Goal: Task Accomplishment & Management: Complete application form

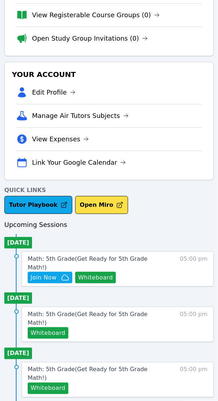
scroll to position [135, 0]
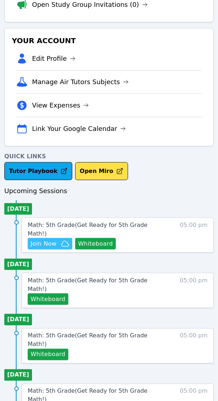
click at [35, 239] on span "Join Now" at bounding box center [44, 243] width 26 height 9
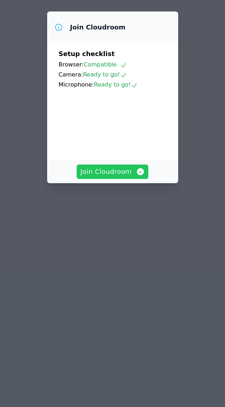
click at [114, 177] on span "Join Cloudroom" at bounding box center [112, 172] width 64 height 10
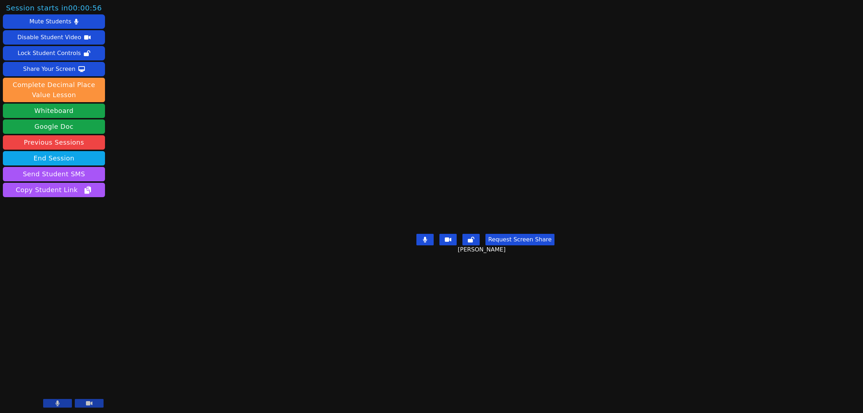
click at [63, 401] on button at bounding box center [57, 403] width 29 height 9
click at [86, 405] on icon at bounding box center [89, 403] width 6 height 6
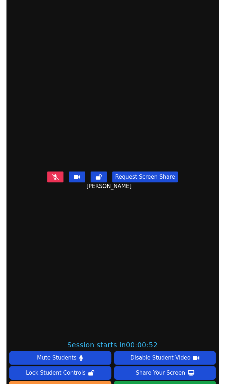
scroll to position [135, 0]
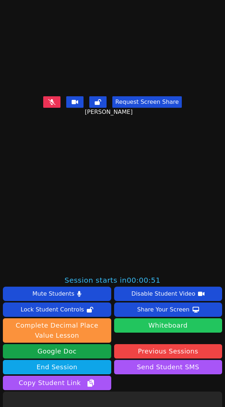
click at [176, 326] on button "Whiteboard" at bounding box center [168, 325] width 108 height 14
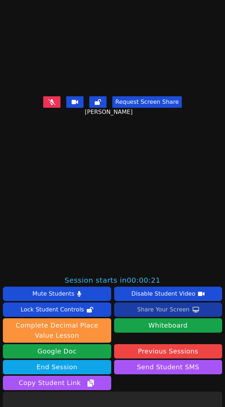
click at [151, 310] on div "Share Your Screen" at bounding box center [163, 310] width 52 height 12
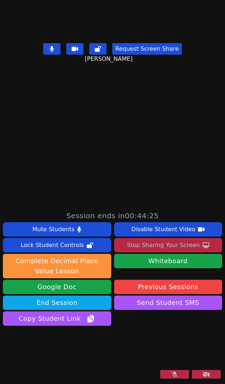
scroll to position [241, 0]
click at [171, 372] on icon at bounding box center [174, 374] width 7 height 6
click at [202, 374] on icon at bounding box center [205, 374] width 7 height 6
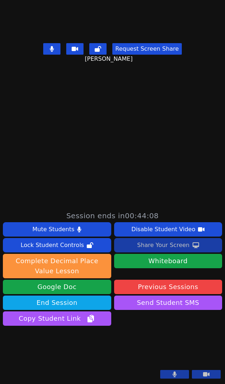
click at [35, 327] on video at bounding box center [57, 354] width 108 height 54
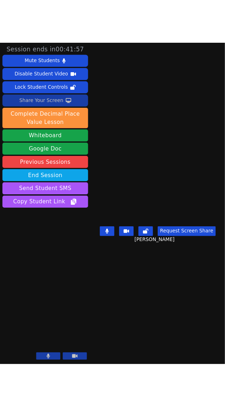
scroll to position [0, 0]
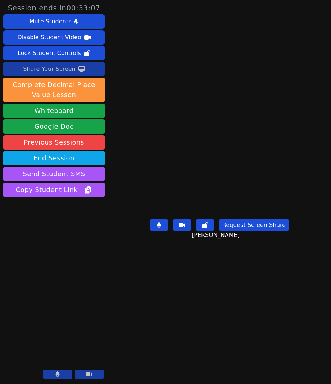
click at [43, 70] on div "Share Your Screen" at bounding box center [49, 69] width 52 height 12
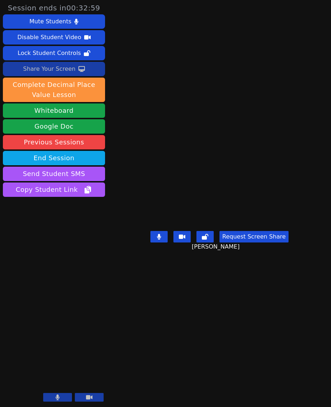
click at [36, 67] on div "Share Your Screen" at bounding box center [49, 69] width 52 height 12
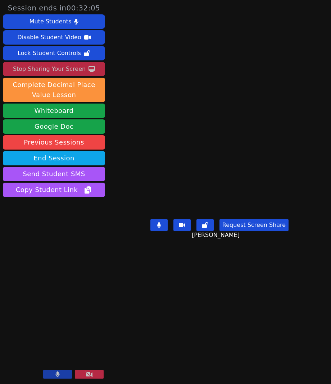
click at [20, 66] on div "Stop Sharing Your Screen" at bounding box center [49, 69] width 73 height 12
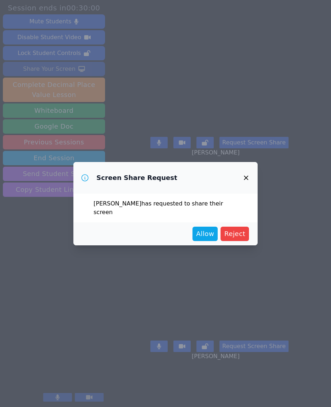
click at [224, 179] on icon "button" at bounding box center [246, 178] width 9 height 9
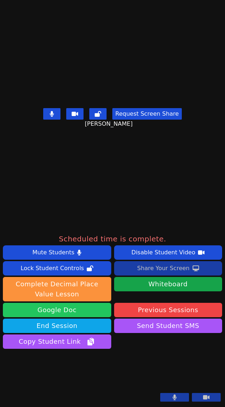
scroll to position [241, 0]
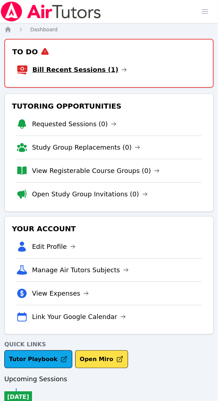
click at [59, 72] on link "Bill Recent Sessions (1)" at bounding box center [79, 70] width 95 height 10
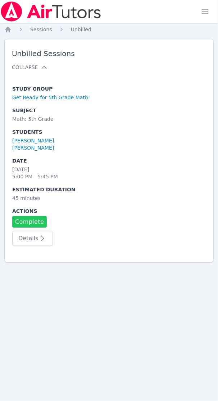
click at [31, 216] on link "Complete" at bounding box center [29, 222] width 35 height 12
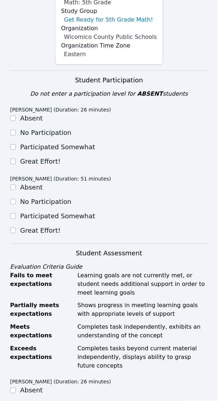
scroll to position [135, 0]
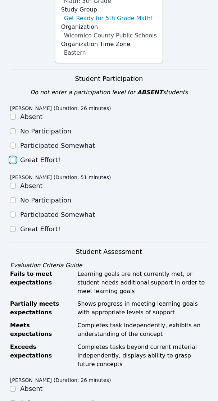
click at [13, 161] on input "Great Effort!" at bounding box center [13, 160] width 6 height 6
checkbox input "true"
click at [13, 228] on input "Great Effort!" at bounding box center [13, 229] width 6 height 6
checkbox input "true"
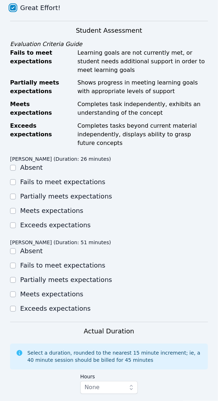
scroll to position [359, 0]
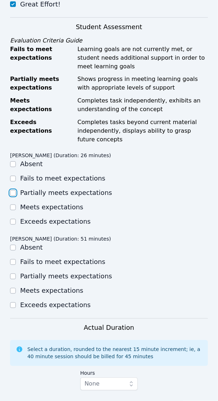
click at [12, 191] on input "Partially meets expectations" at bounding box center [13, 193] width 6 height 6
checkbox input "true"
click at [12, 277] on input "Partially meets expectations" at bounding box center [13, 277] width 6 height 6
checkbox input "true"
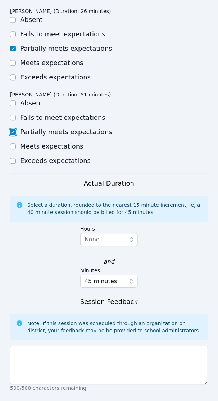
scroll to position [539, 0]
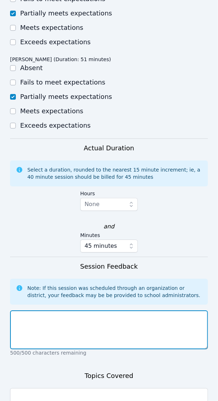
click at [40, 314] on textarea at bounding box center [109, 329] width 198 height 39
paste textarea "After warming up with a bellringer on multiples of 6, arrays, decimals, fractio…"
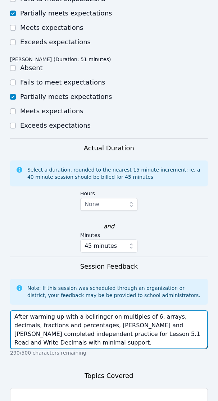
type textarea "After warming up with a bellringer on multiples of 6, arrays, decimals, fractio…"
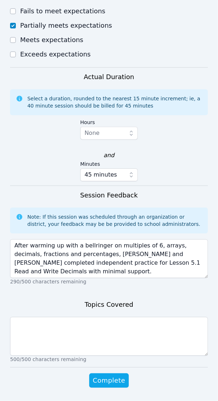
scroll to position [612, 0]
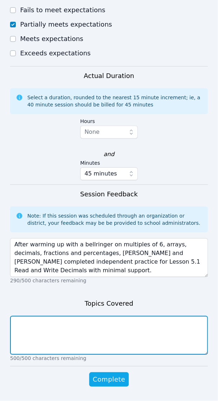
click at [51, 326] on textarea at bounding box center [109, 335] width 198 height 39
paste textarea "Multiples of 6, arrays, decimals, fractions and percentages"
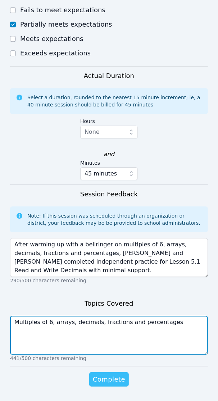
type textarea "Multiples of 6, arrays, decimals, fractions and percentages"
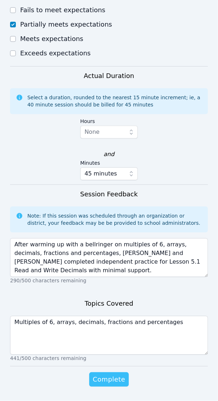
click at [109, 380] on span "Complete" at bounding box center [109, 379] width 32 height 10
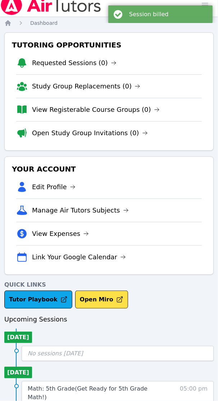
scroll to position [310, 0]
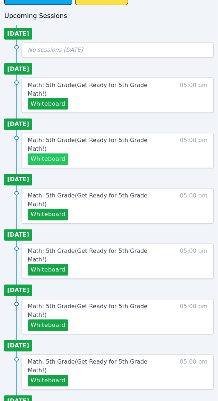
click at [42, 153] on button "Whiteboard" at bounding box center [48, 159] width 41 height 12
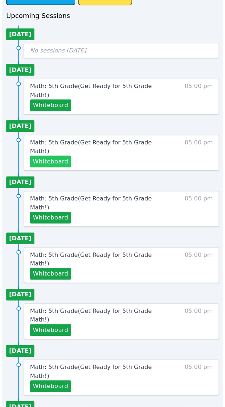
scroll to position [303, 0]
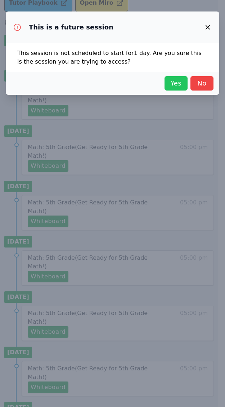
click at [176, 81] on span "Yes" at bounding box center [176, 83] width 16 height 10
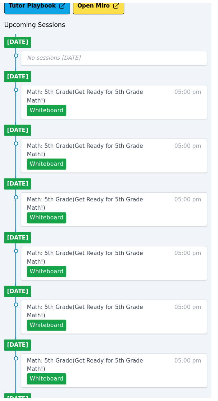
scroll to position [118, 0]
